Goal: Information Seeking & Learning: Learn about a topic

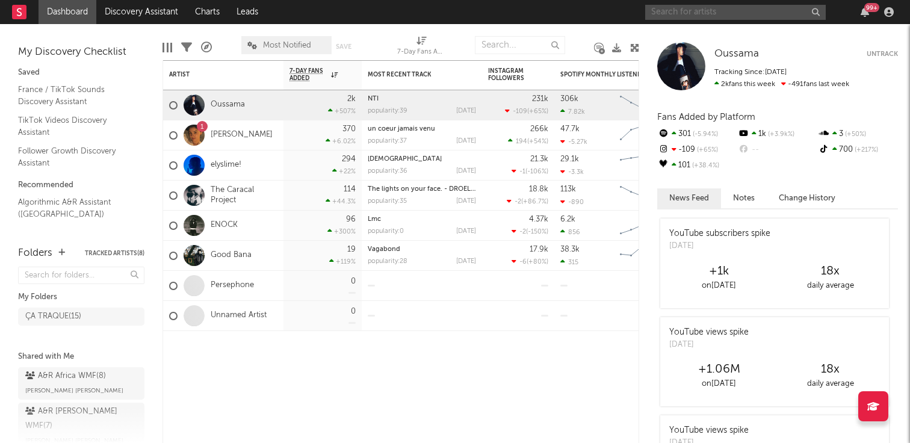
click at [671, 13] on input "text" at bounding box center [735, 12] width 181 height 15
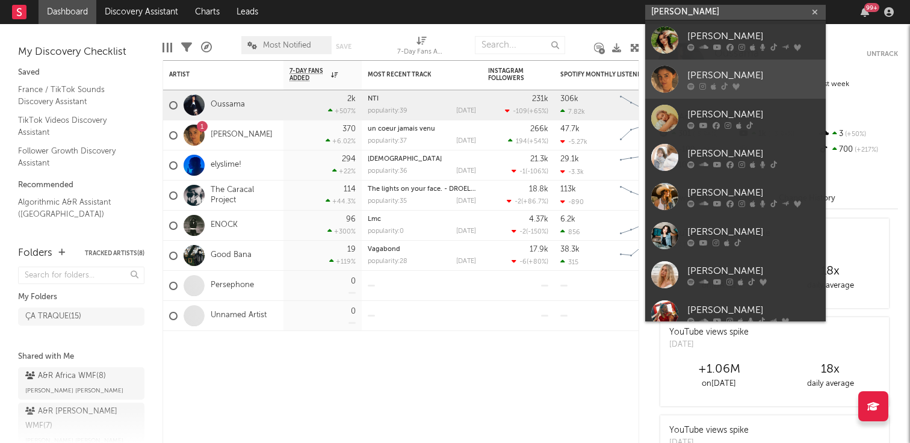
type input "[PERSON_NAME]"
click at [676, 77] on div at bounding box center [665, 79] width 27 height 27
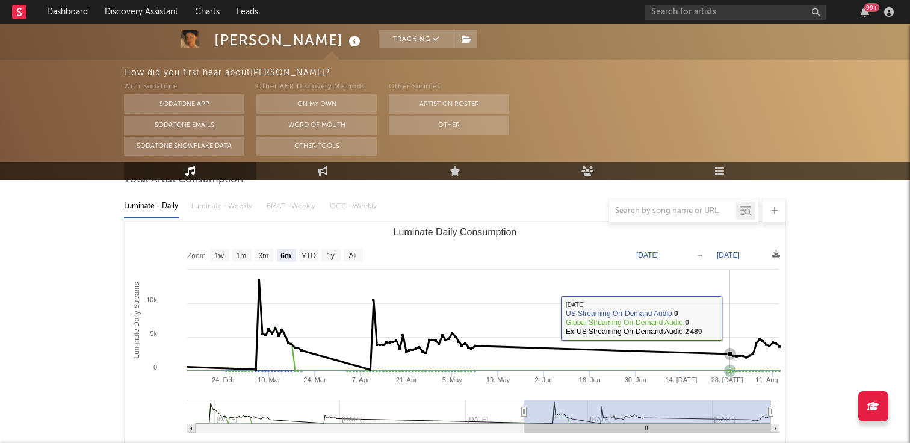
scroll to position [113, 0]
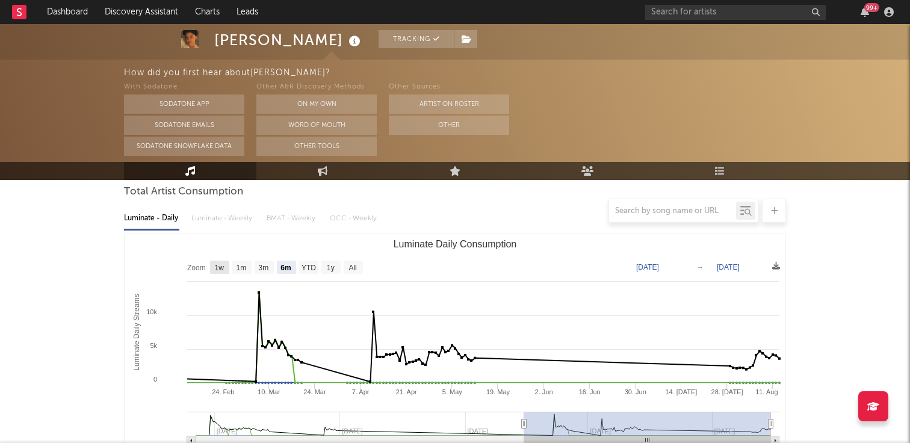
click at [223, 268] on text "1w" at bounding box center [220, 268] width 10 height 8
select select "1w"
type input "[DATE]"
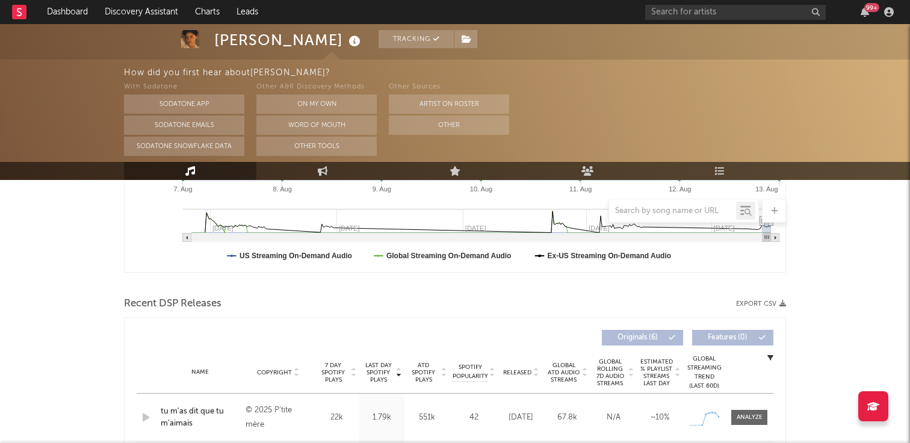
scroll to position [0, 0]
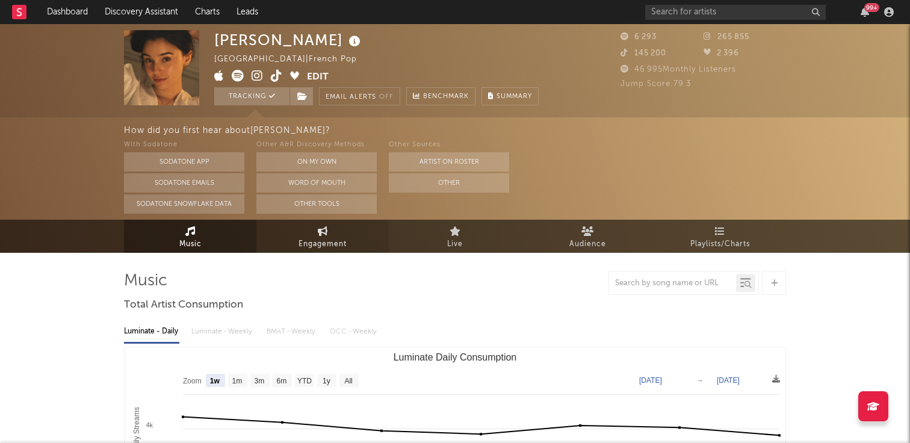
click at [329, 249] on span "Engagement" at bounding box center [323, 244] width 48 height 14
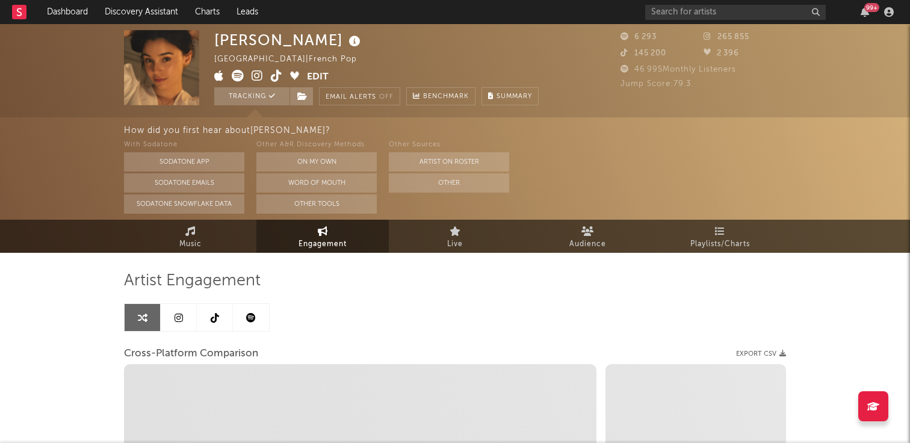
select select "1w"
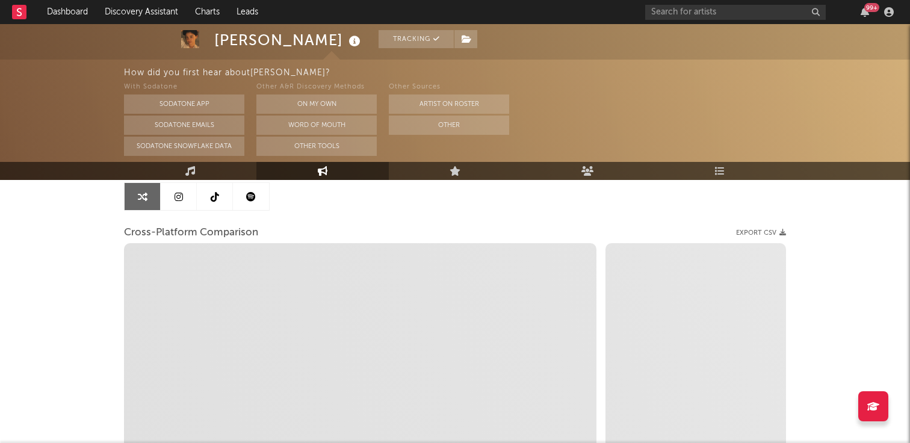
click at [182, 192] on icon at bounding box center [179, 197] width 8 height 10
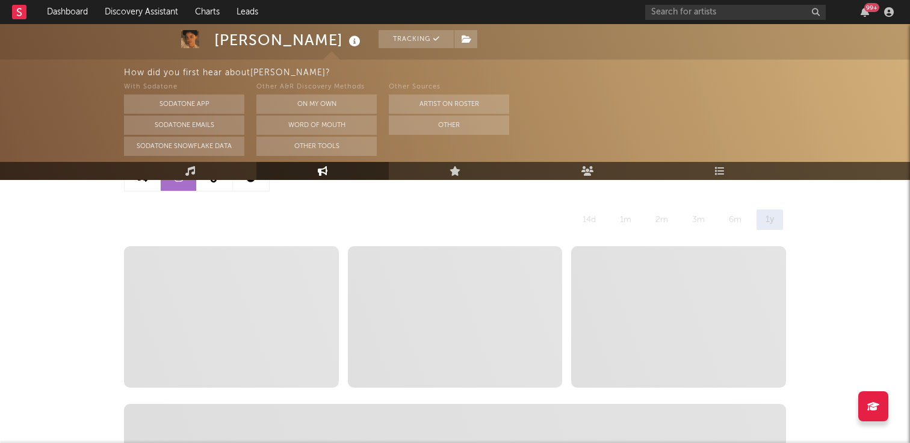
select select "6m"
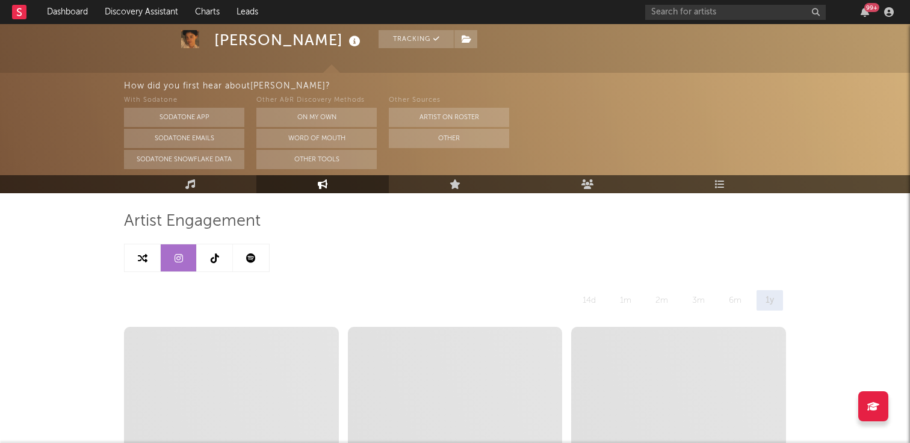
scroll to position [55, 0]
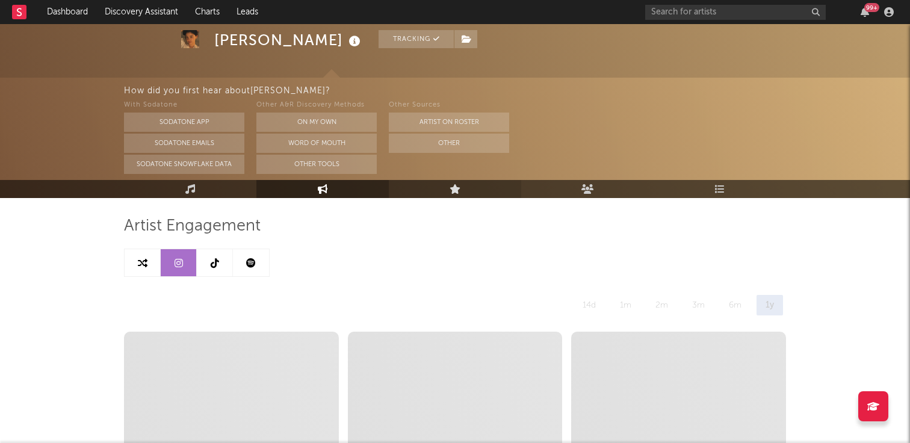
click at [462, 188] on link "Live" at bounding box center [455, 189] width 132 height 18
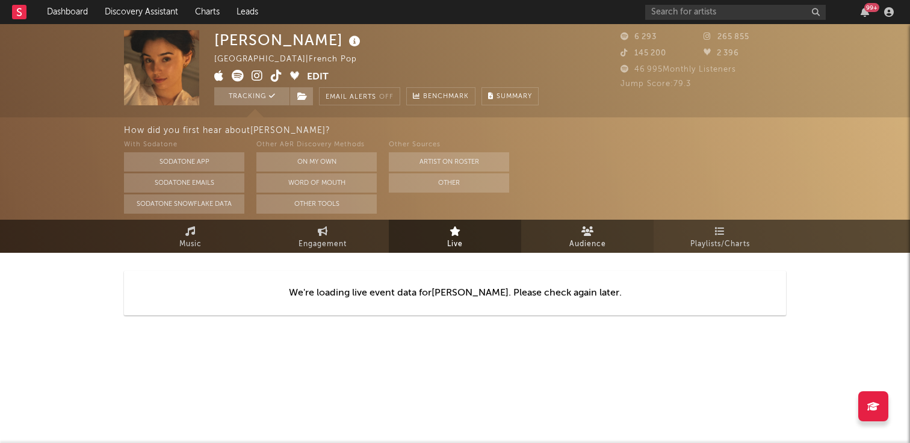
click at [559, 224] on link "Audience" at bounding box center [587, 236] width 132 height 33
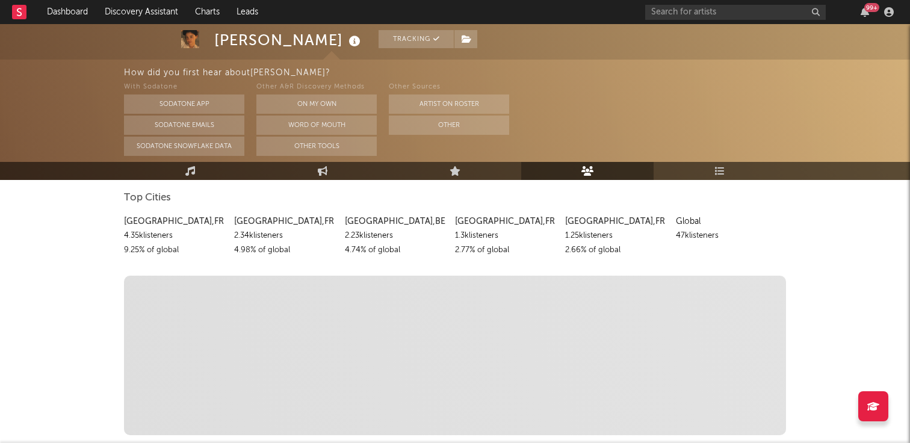
scroll to position [157, 0]
click at [726, 166] on link "Playlists/Charts" at bounding box center [720, 171] width 132 height 18
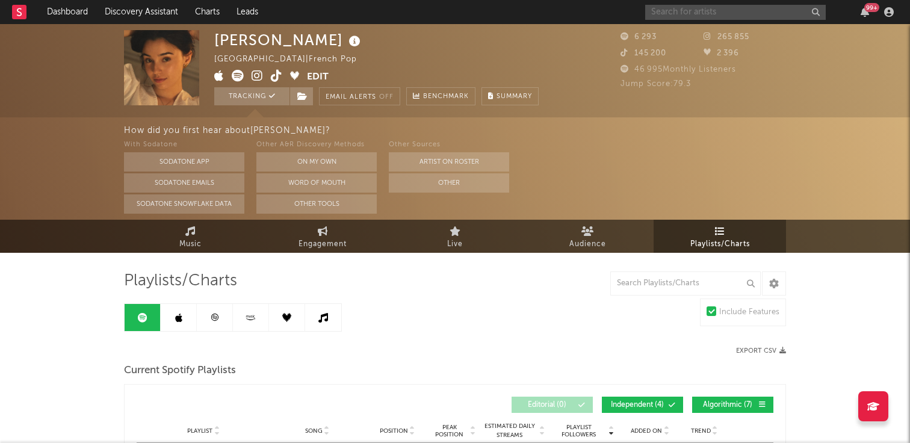
click at [733, 11] on input "text" at bounding box center [735, 12] width 181 height 15
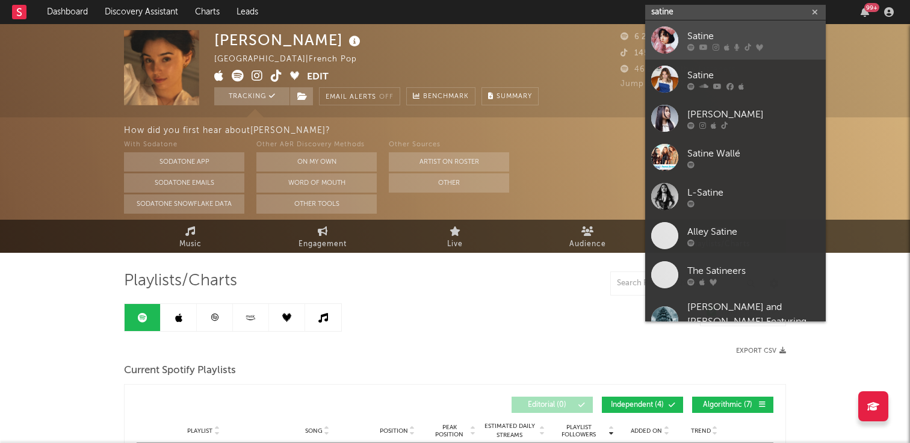
type input "satine"
click at [735, 34] on div "Satine" at bounding box center [754, 36] width 132 height 14
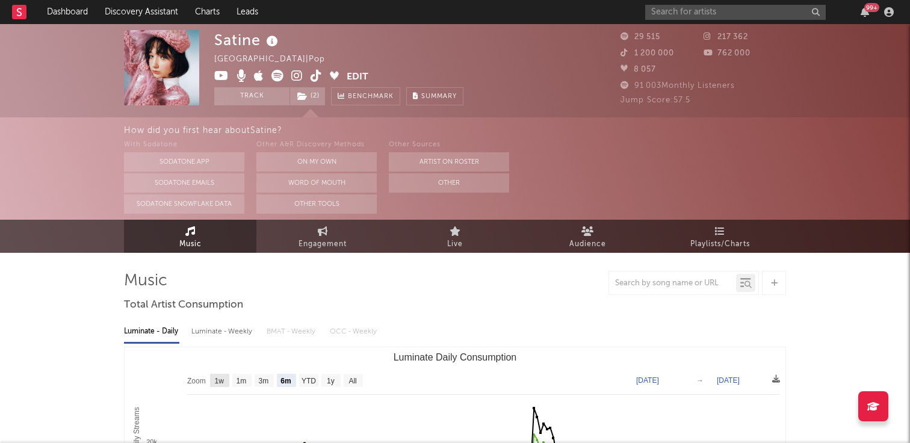
click at [213, 378] on rect "Luminate Daily Consumption" at bounding box center [219, 380] width 19 height 13
select select "1w"
type input "[DATE]"
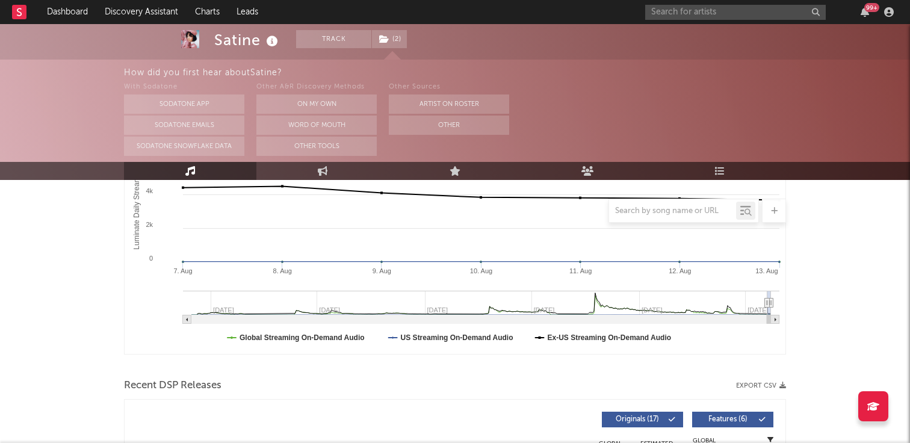
scroll to position [190, 0]
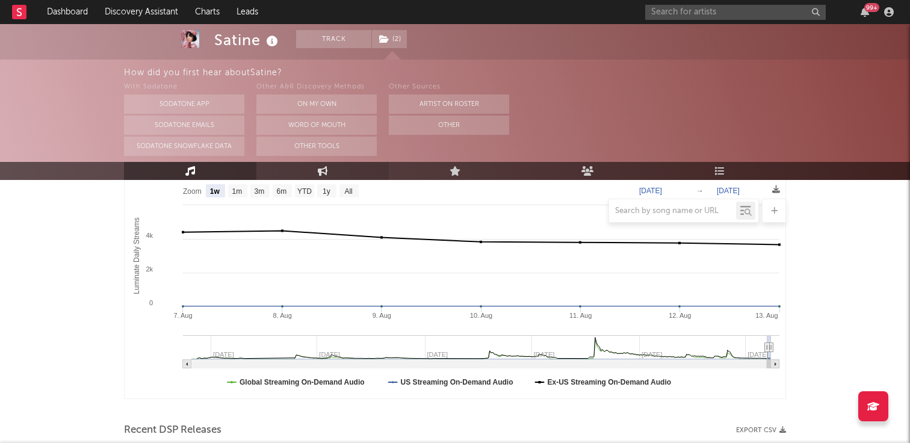
click at [314, 176] on link "Engagement" at bounding box center [323, 171] width 132 height 18
select select "1w"
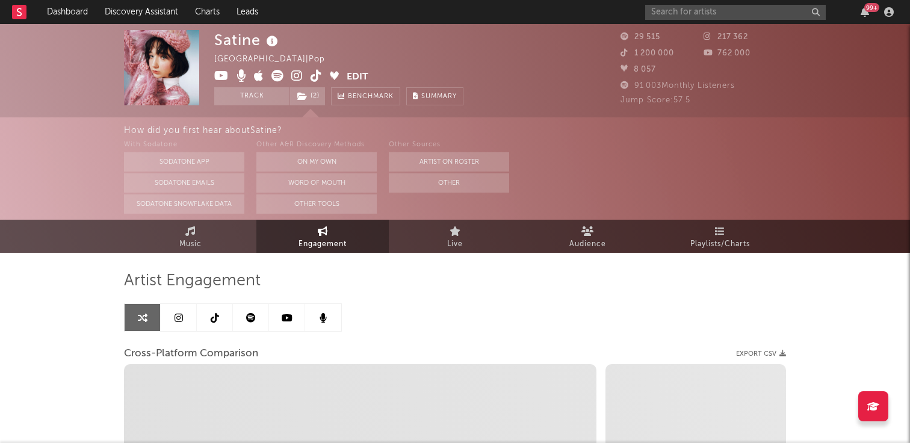
select select "1m"
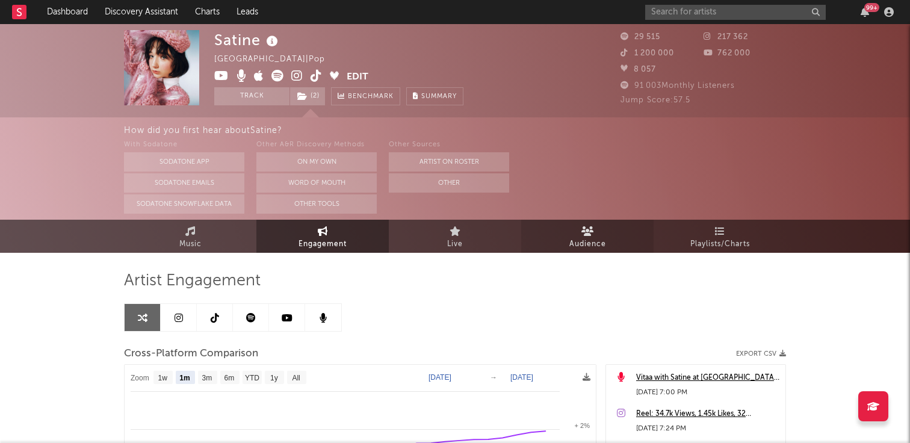
click at [582, 235] on icon at bounding box center [588, 231] width 13 height 10
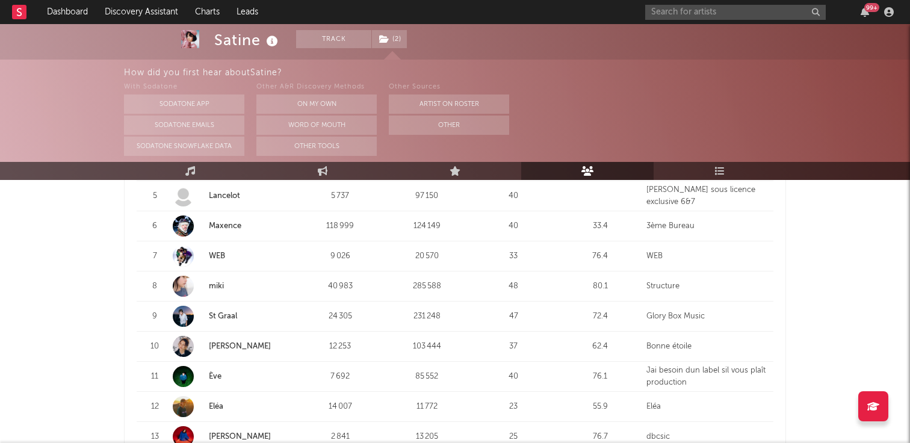
scroll to position [627, 0]
click at [683, 11] on input "text" at bounding box center [735, 12] width 181 height 15
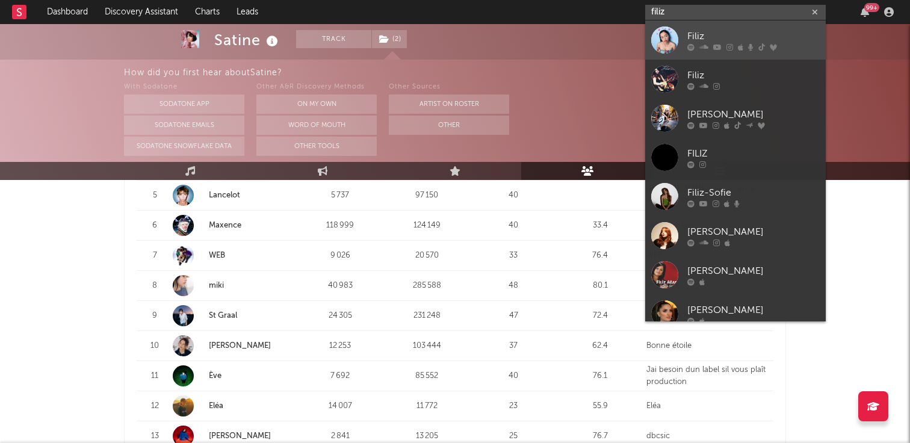
type input "filiz"
click at [685, 28] on link "Filiz" at bounding box center [735, 39] width 181 height 39
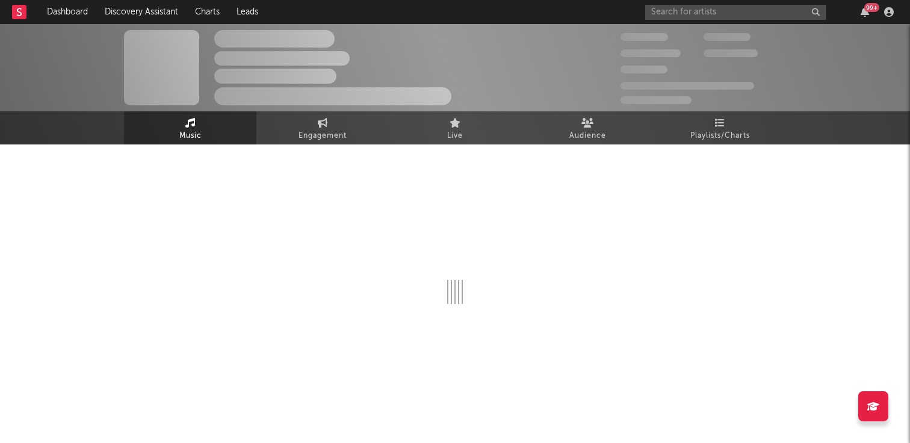
select select "6m"
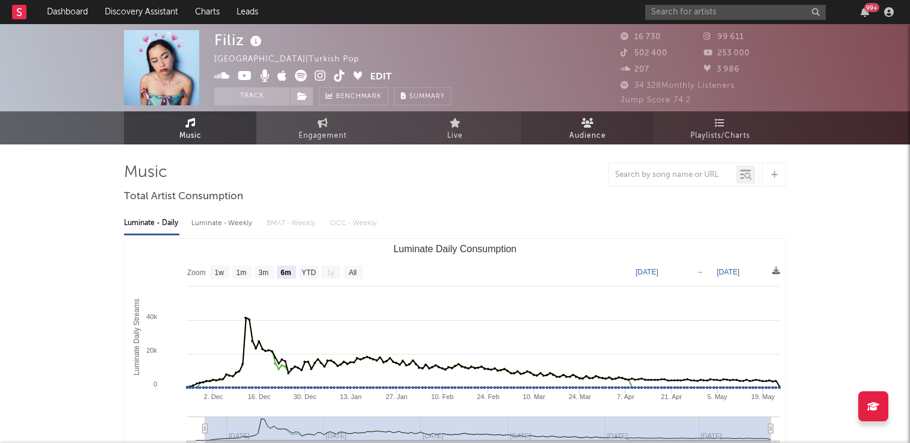
click at [586, 135] on span "Audience" at bounding box center [588, 136] width 37 height 14
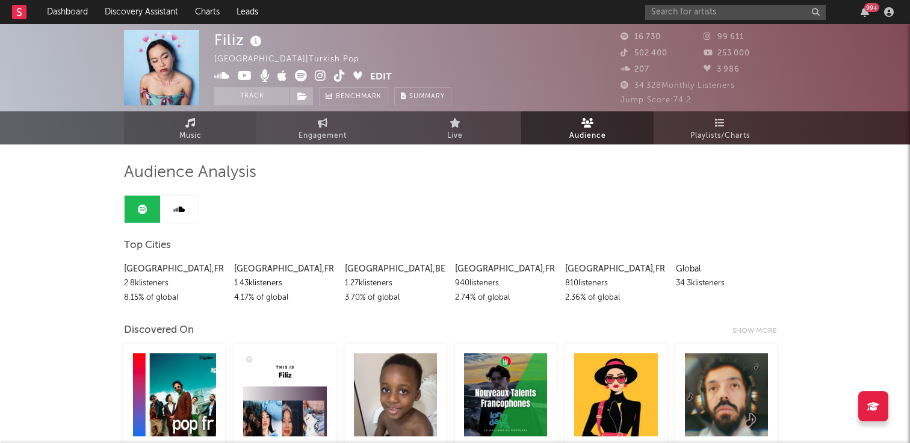
click at [196, 126] on link "Music" at bounding box center [190, 127] width 132 height 33
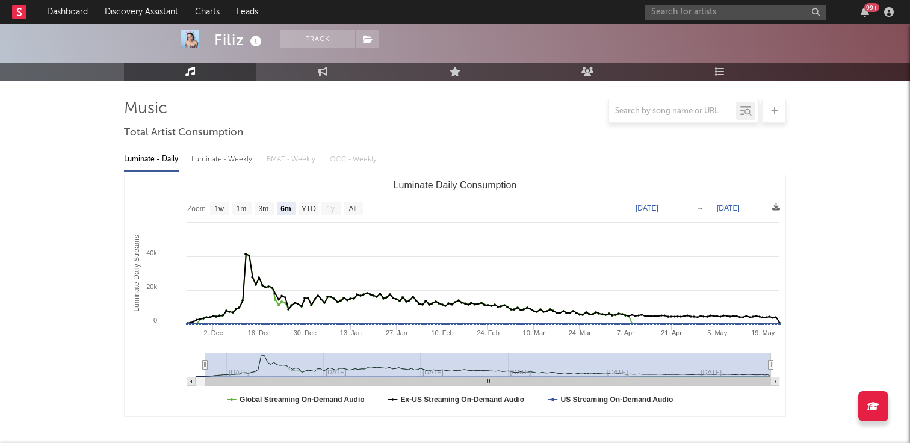
scroll to position [59, 0]
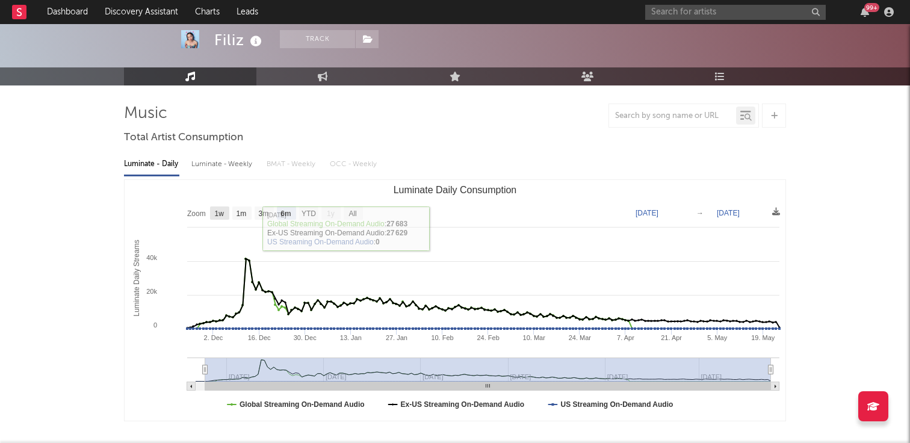
click at [226, 216] on rect "Luminate Daily Consumption" at bounding box center [219, 213] width 19 height 13
select select "1w"
type input "[DATE]"
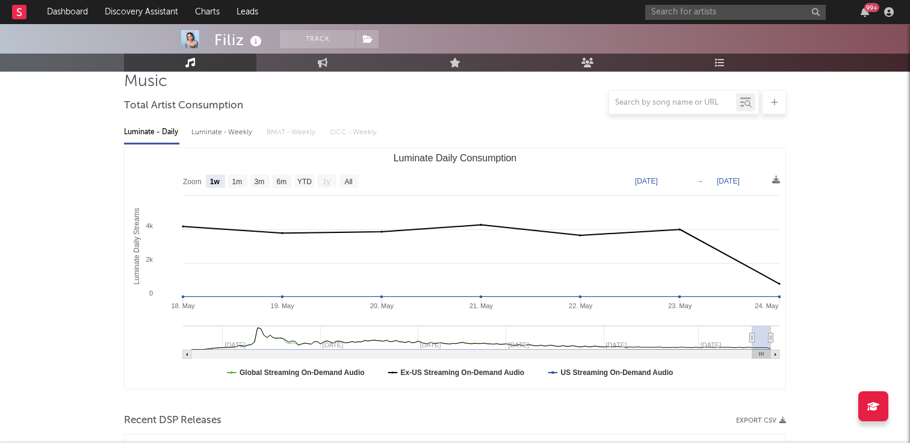
scroll to position [2, 0]
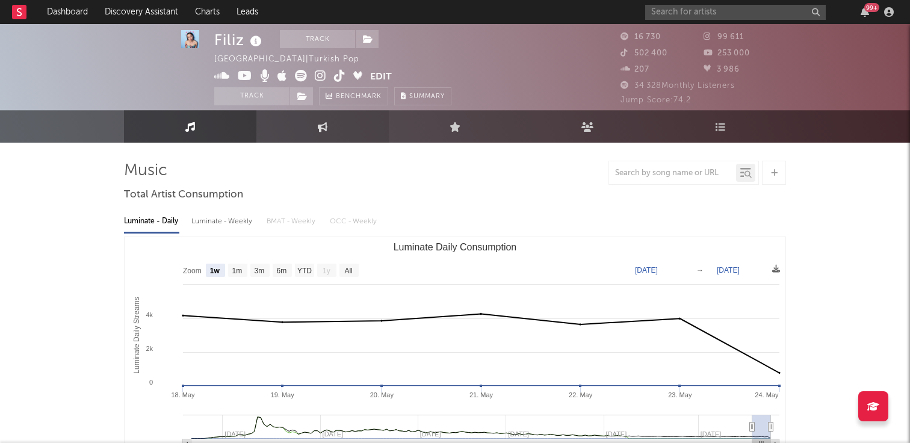
click at [319, 128] on icon at bounding box center [323, 127] width 10 height 10
select select "1w"
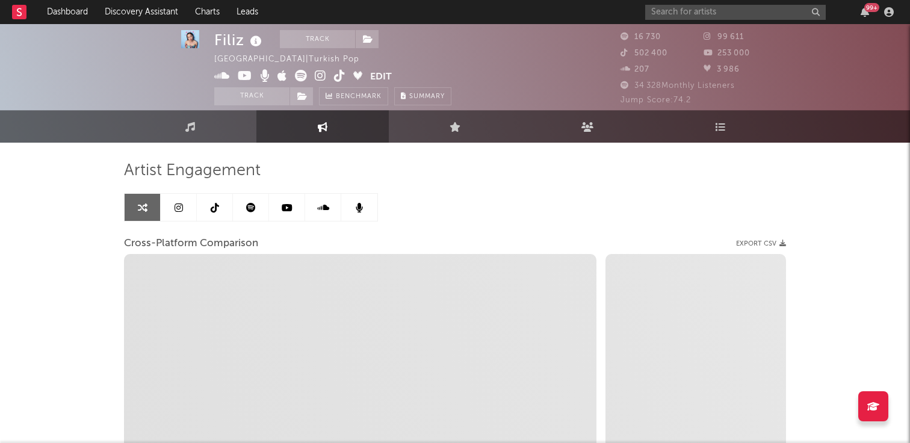
select select "1m"
